Goal: Book appointment/travel/reservation

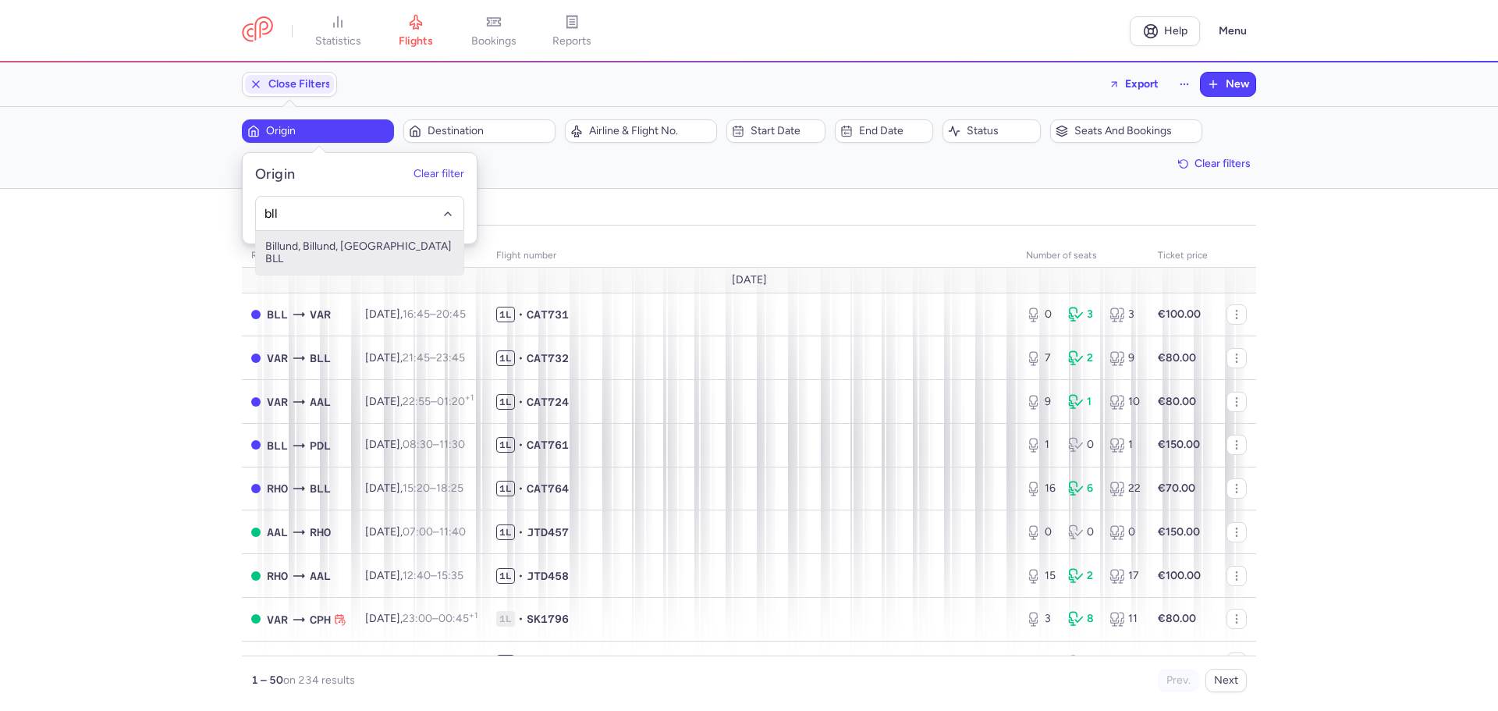
click at [279, 245] on span "Billund, Billund, [GEOGRAPHIC_DATA] BLL" at bounding box center [359, 253] width 207 height 44
type input "bll"
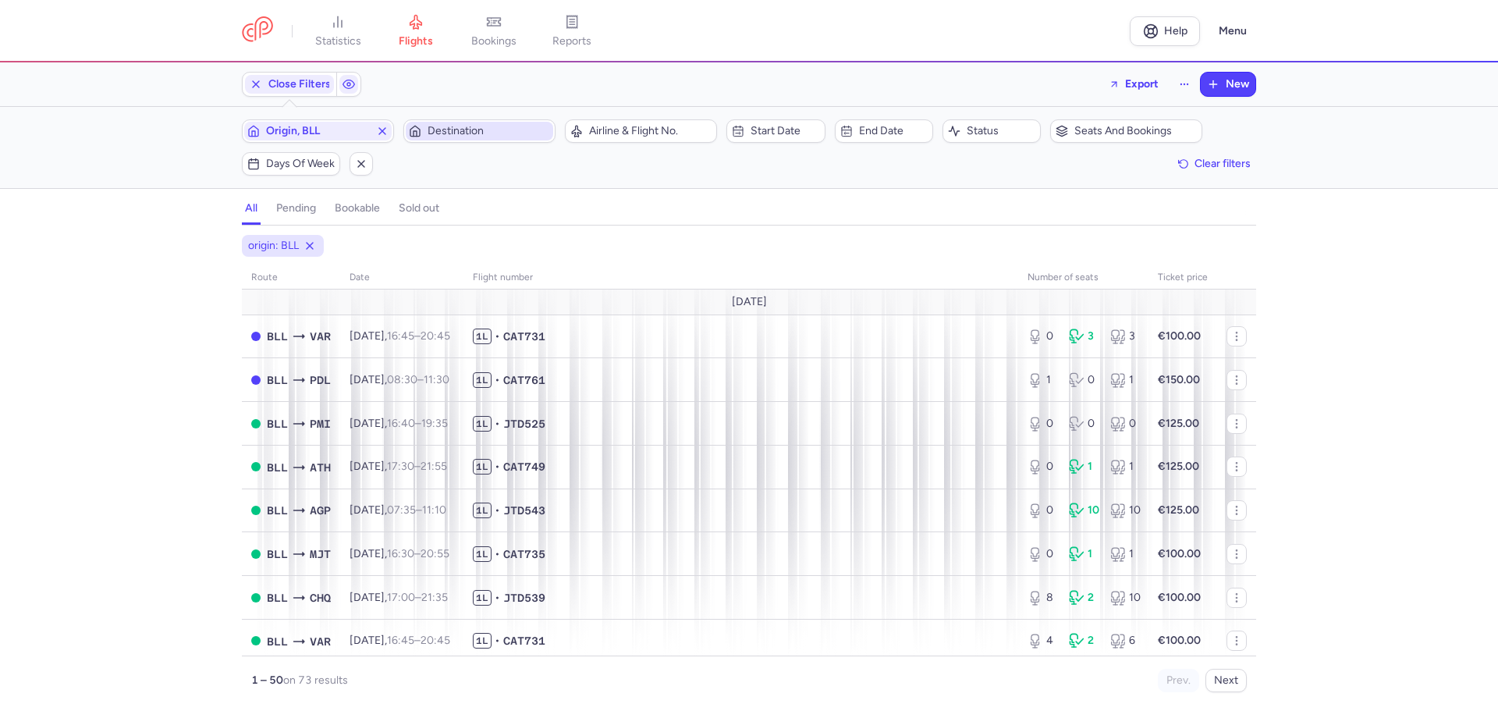
click at [511, 125] on span "Destination" at bounding box center [488, 131] width 122 height 12
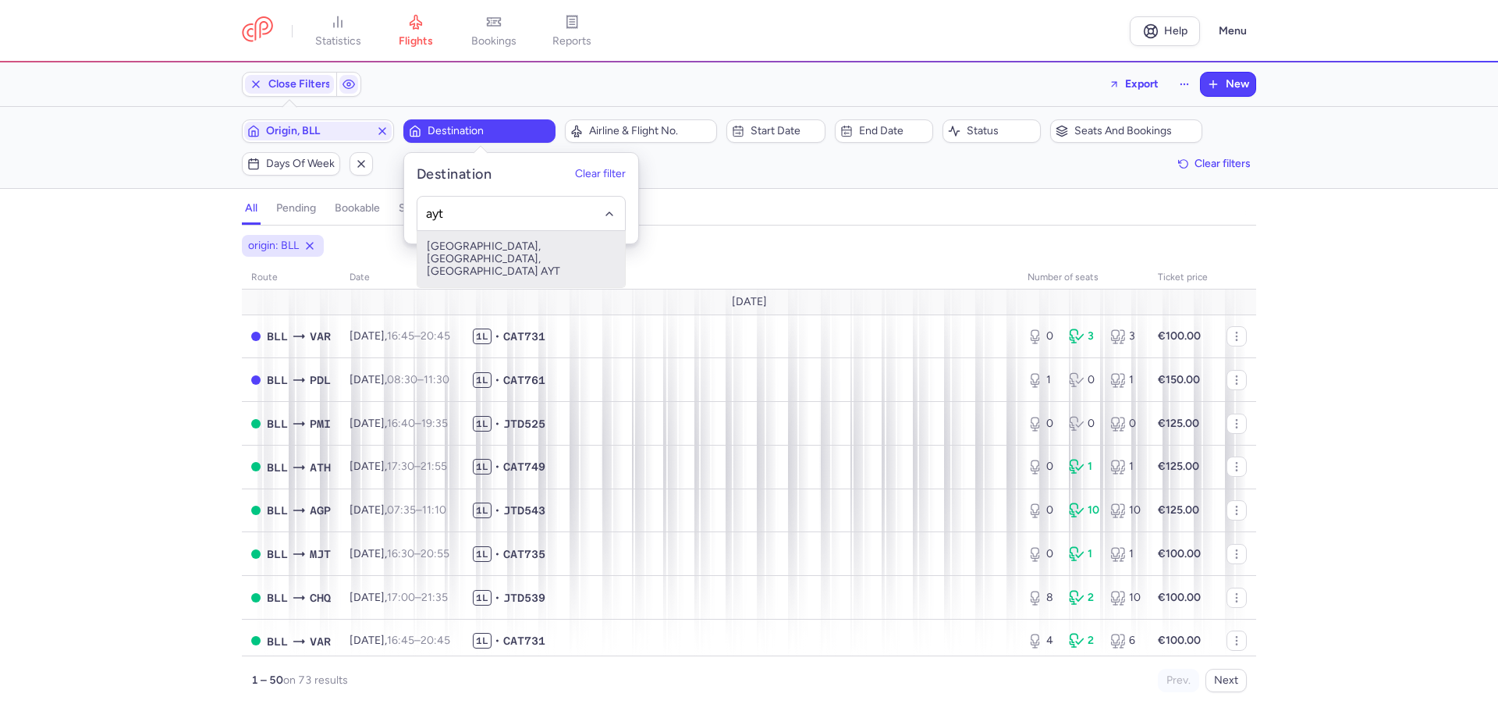
click at [505, 243] on span "[GEOGRAPHIC_DATA], [GEOGRAPHIC_DATA], [GEOGRAPHIC_DATA] AYT" at bounding box center [520, 259] width 207 height 56
type input "ayt"
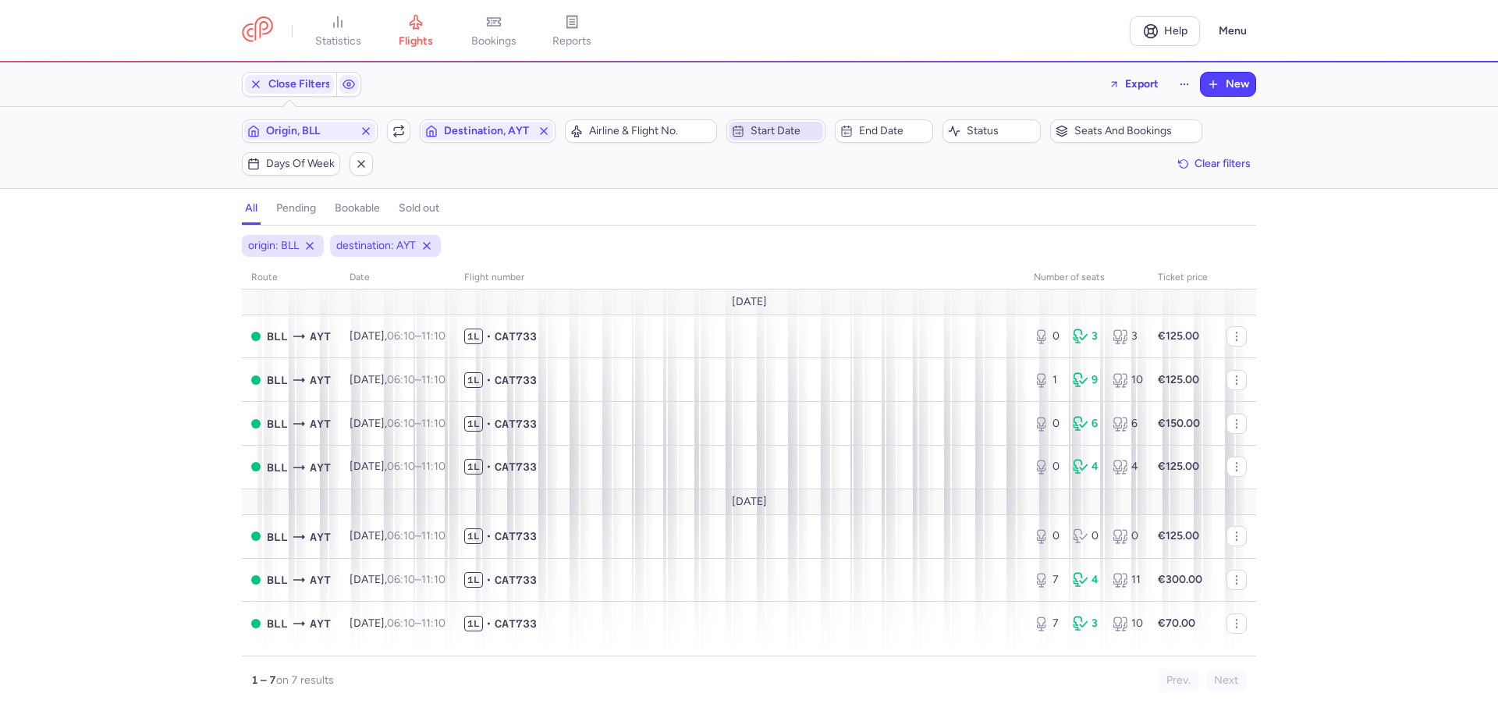
click at [753, 133] on span "Start date" at bounding box center [784, 131] width 69 height 12
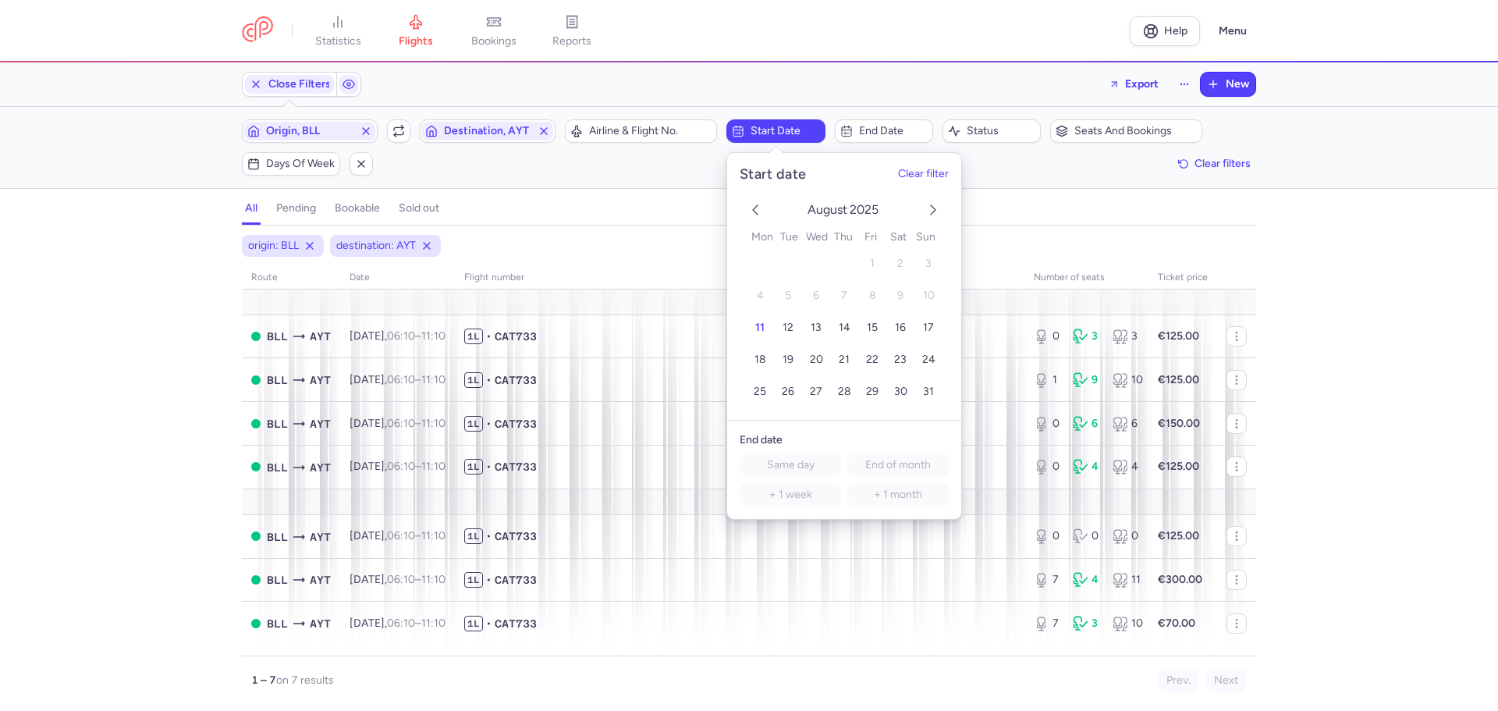
click at [934, 213] on icon "next month" at bounding box center [932, 209] width 19 height 19
click at [930, 328] on span "19" at bounding box center [928, 327] width 11 height 13
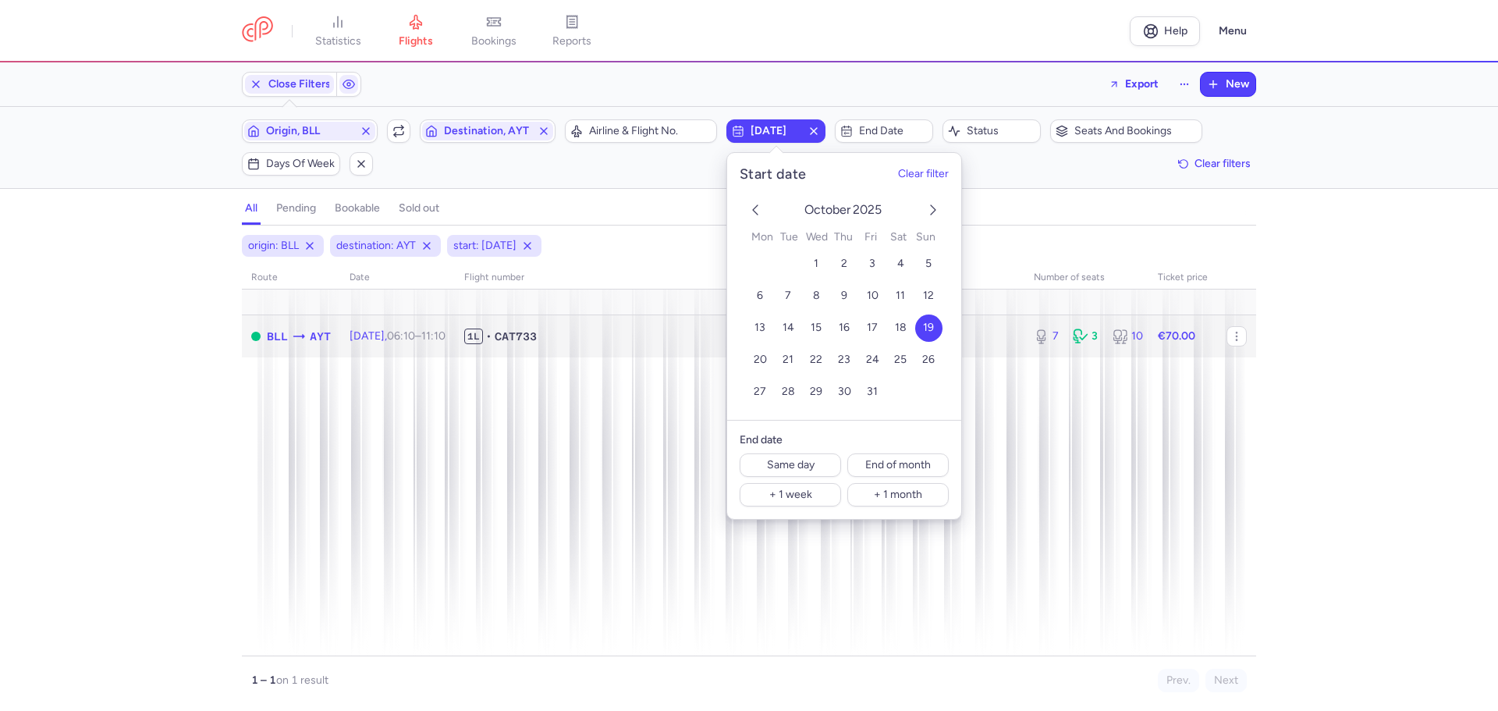
click at [537, 337] on span "CAT733" at bounding box center [515, 336] width 42 height 16
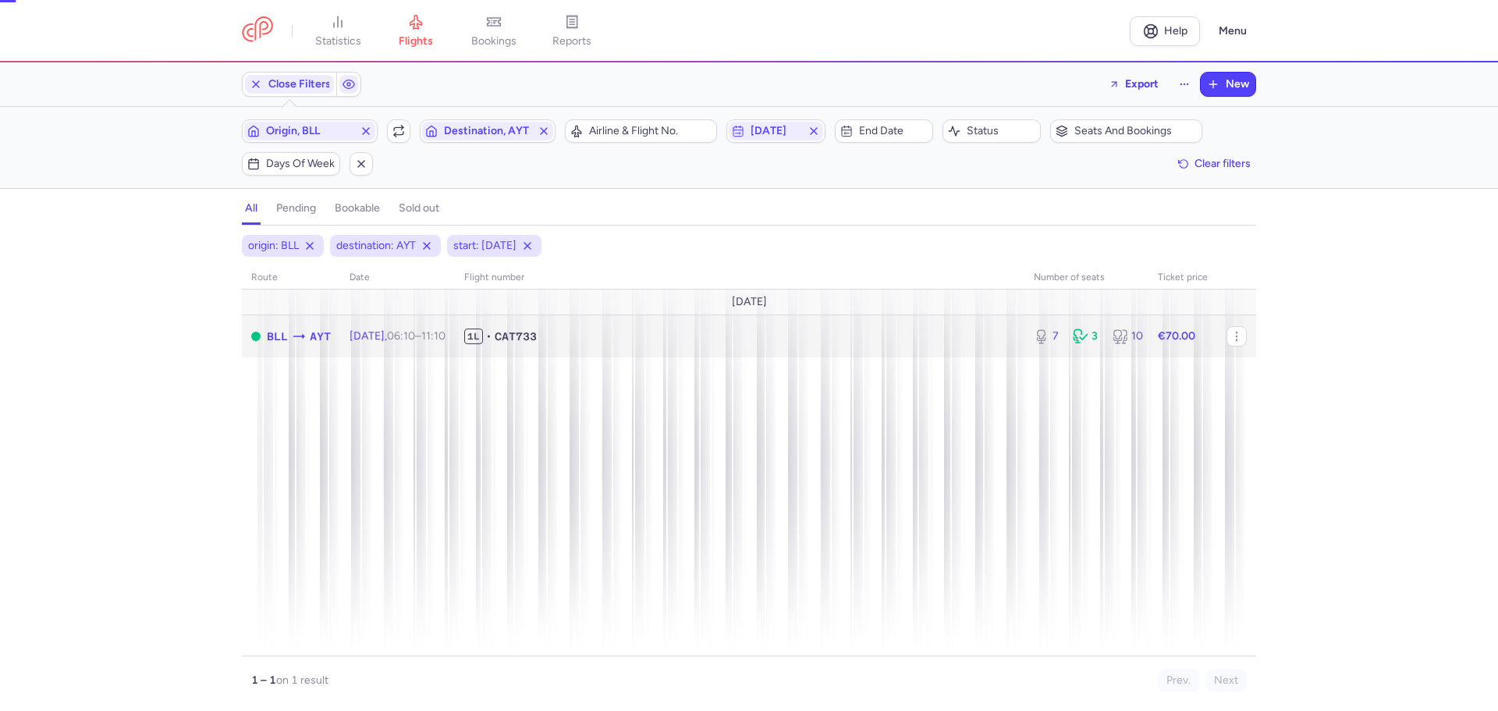
select select "days"
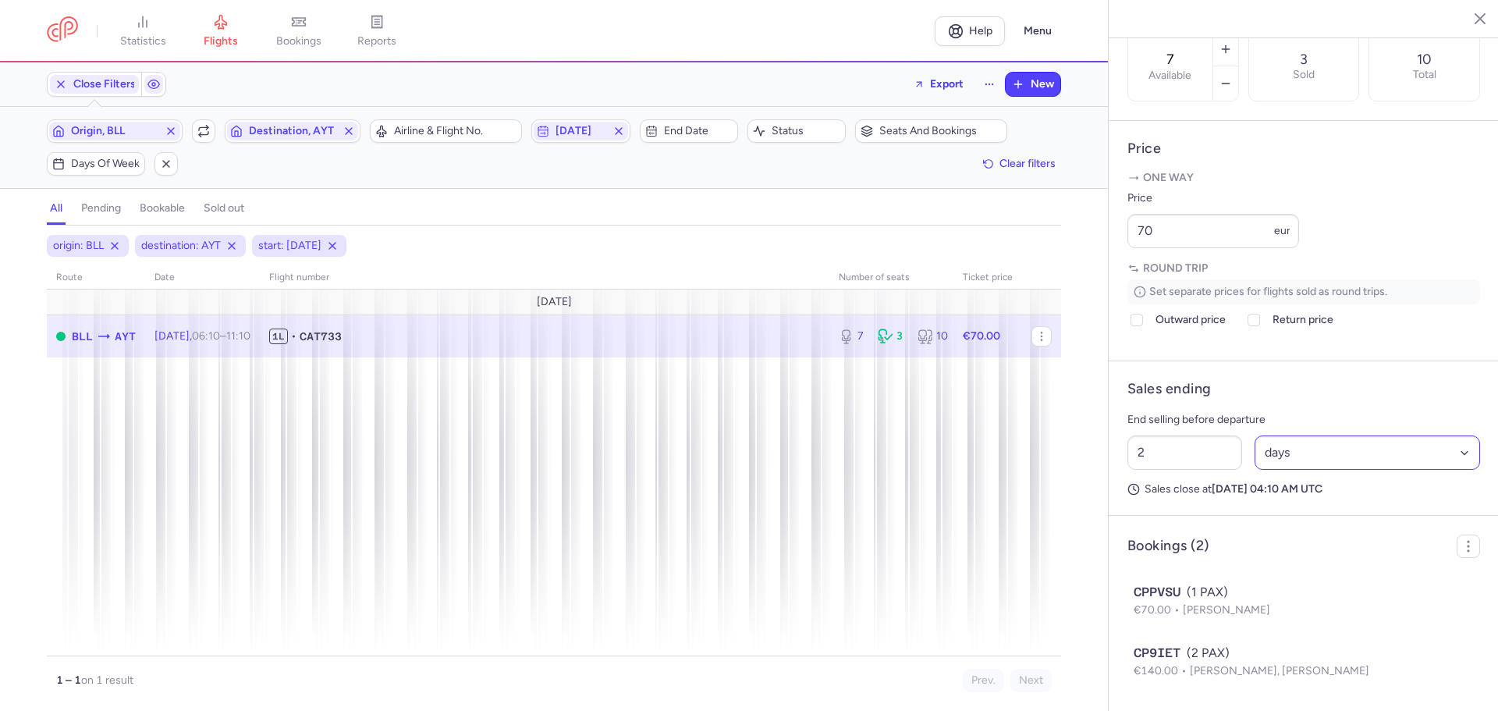
scroll to position [554, 0]
